Goal: Transaction & Acquisition: Book appointment/travel/reservation

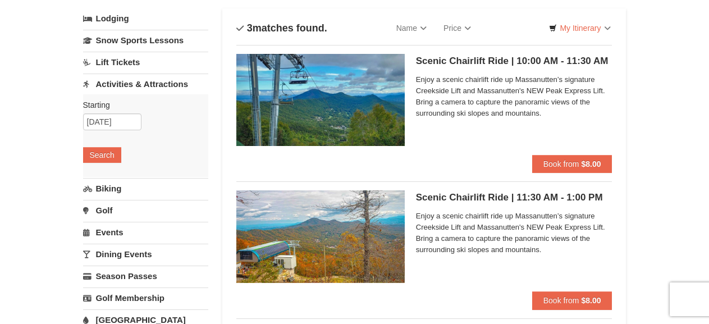
scroll to position [168, 0]
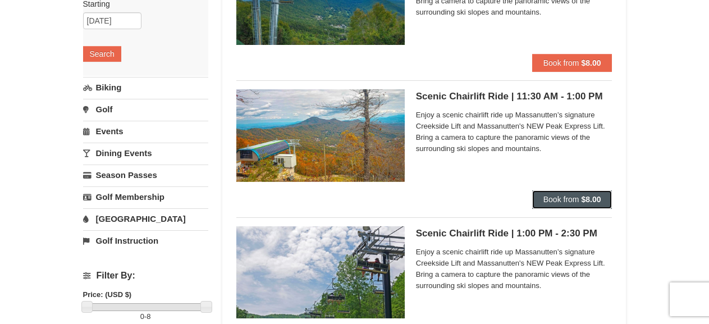
click at [554, 201] on span "Book from" at bounding box center [561, 199] width 36 height 9
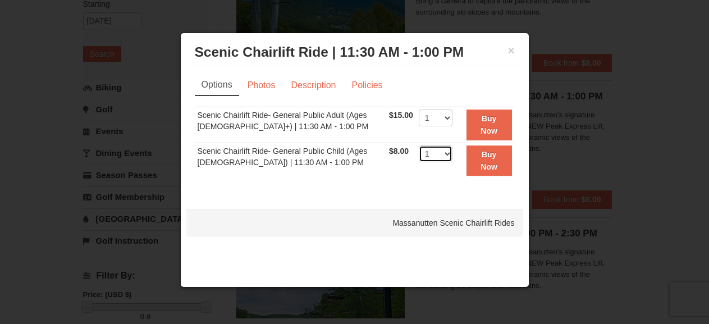
click at [443, 150] on select "1 2 3 4 5 6 7 8 9 10 11 12 13 14 15 16 17 18 19 20 21 22" at bounding box center [436, 153] width 34 height 17
click at [430, 186] on div "Sorry, no matches found. Please remove some filters, or change your dates to fi…" at bounding box center [355, 148] width 320 height 83
click at [438, 116] on select "1 2 3 4 5 6 7 8 9 10 11 12 13 14 15 16 17 18 19 20 21 22" at bounding box center [436, 117] width 34 height 17
select select "2"
click at [419, 109] on select "1 2 3 4 5 6 7 8 9 10 11 12 13 14 15 16 17 18 19 20 21 22" at bounding box center [436, 117] width 34 height 17
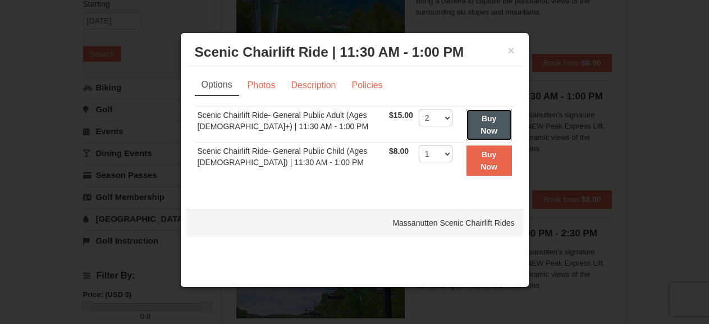
click at [491, 123] on button "Buy Now" at bounding box center [488, 124] width 45 height 31
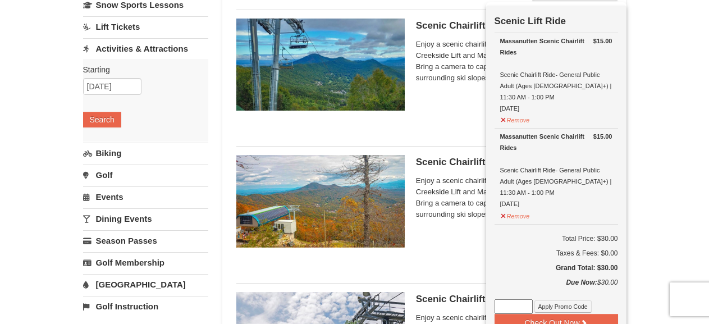
scroll to position [116, 0]
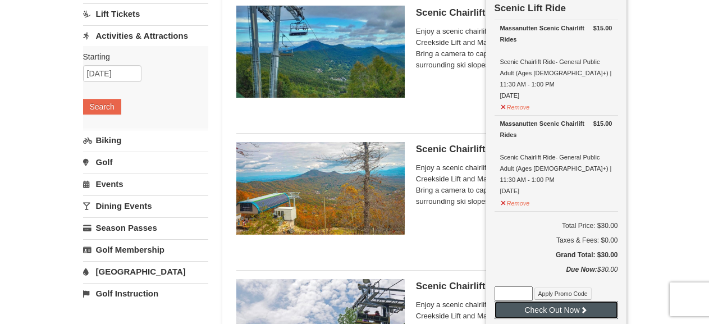
click at [552, 301] on button "Check Out Now" at bounding box center [555, 310] width 123 height 18
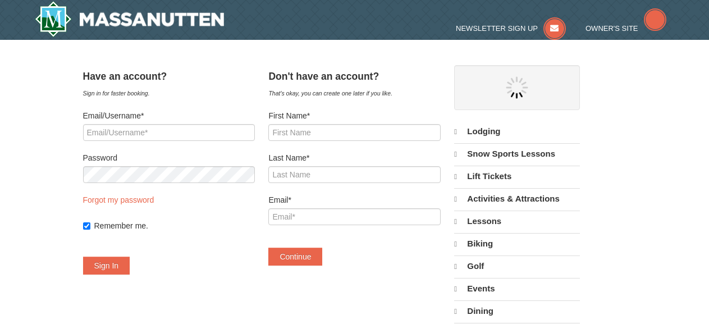
select select "10"
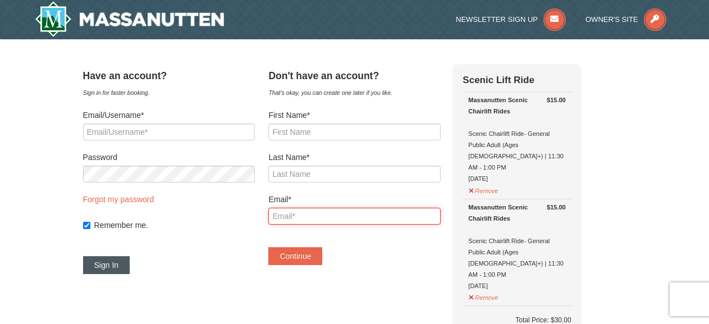
type input "smcarr1993@gmail.com"
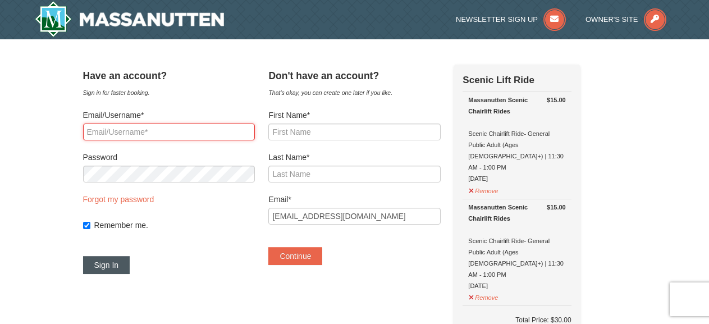
type input "smcarr1993@gmail.com"
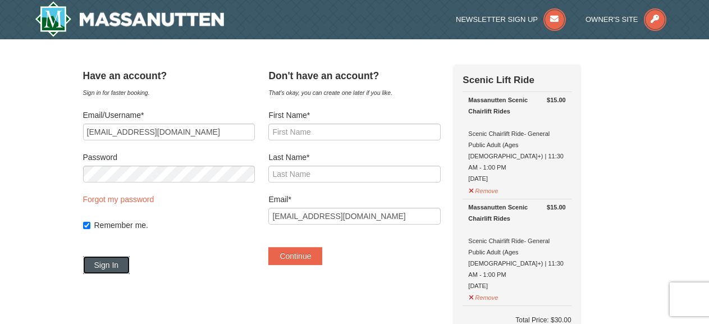
click at [121, 268] on button "Sign In" at bounding box center [106, 265] width 47 height 18
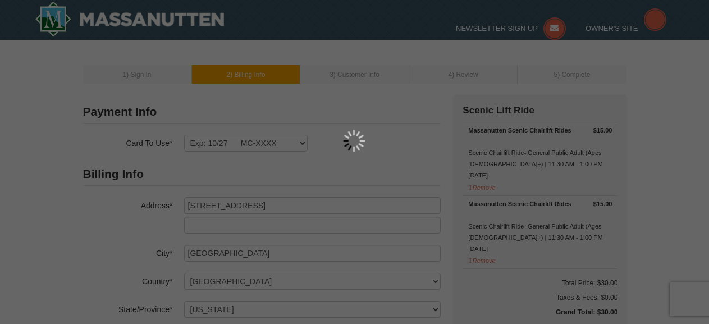
select select "VA"
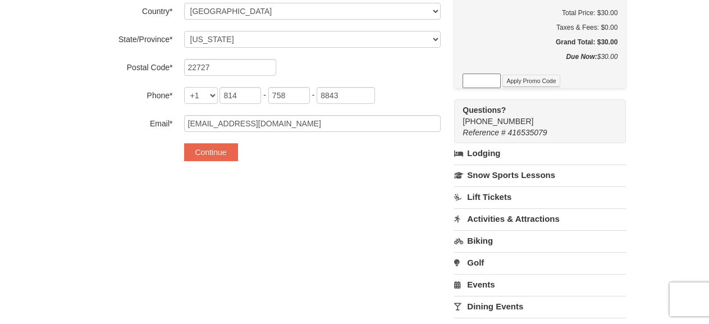
scroll to position [281, 0]
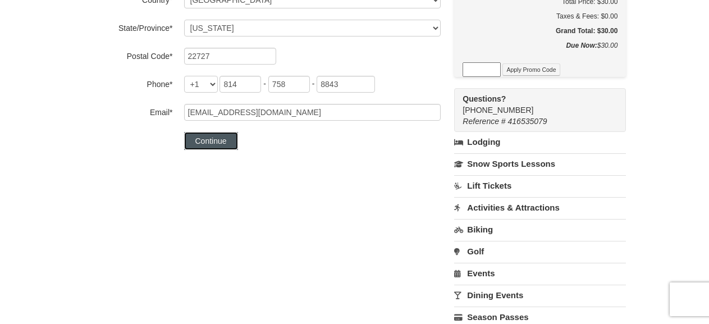
click at [215, 141] on button "Continue" at bounding box center [211, 141] width 54 height 18
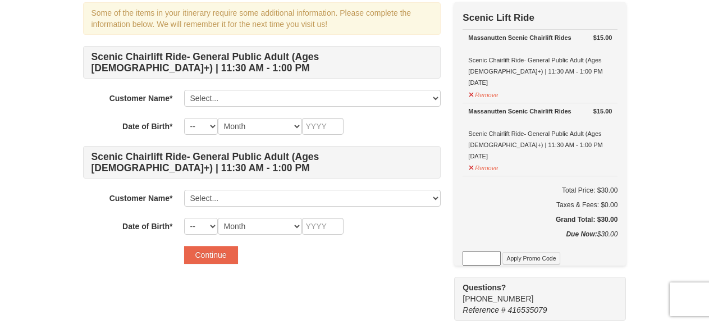
scroll to position [112, 0]
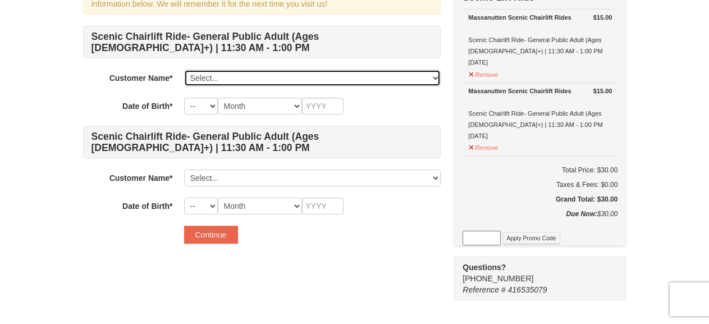
click at [266, 80] on select "Select... Stephanie Carr Sally Carr Robert Carr Codie Parker Add New..." at bounding box center [312, 78] width 256 height 17
select select "17730529"
click at [184, 70] on select "Select... Stephanie Carr Sally Carr Robert Carr Codie Parker Add New..." at bounding box center [312, 78] width 256 height 17
select select "25"
select select "06"
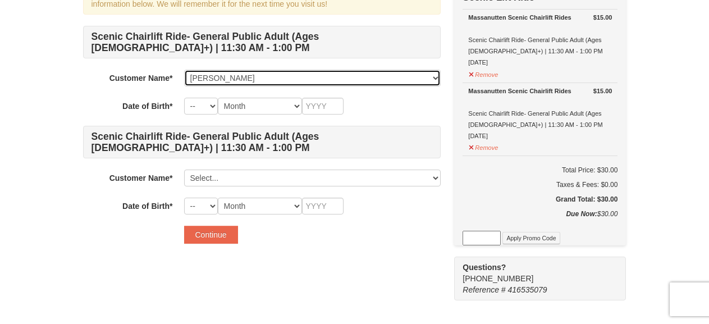
type input "1993"
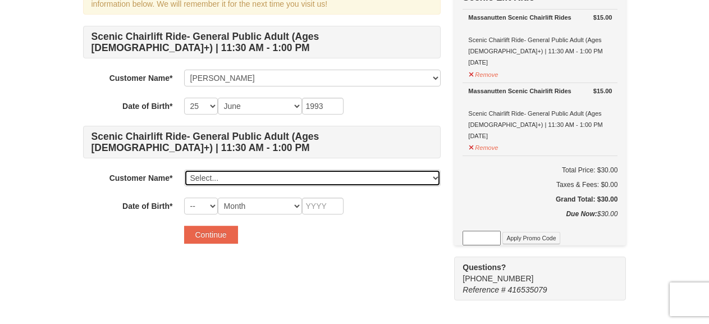
click at [229, 178] on select "Select... Stephanie Carr Sally Carr Robert Carr Codie Parker Add New..." at bounding box center [312, 177] width 256 height 17
select select "26833645"
select select "04"
select select "01"
type input "1995"
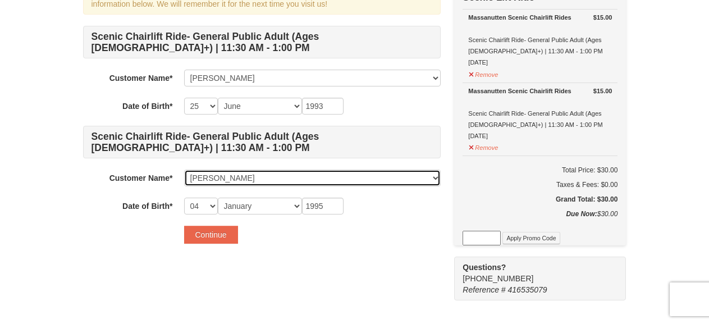
click at [396, 180] on select "Select... Stephanie Carr Sally Carr Robert Carr Codie Parker Add New..." at bounding box center [312, 177] width 256 height 17
click at [300, 179] on select "Select... Stephanie Carr Sally Carr Robert Carr Codie Parker Add New..." at bounding box center [312, 177] width 256 height 17
select select
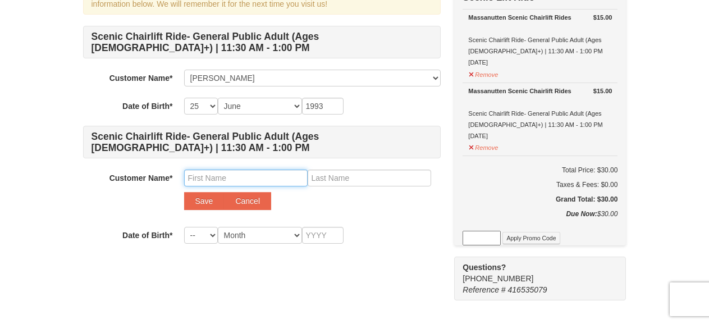
click at [231, 175] on input "text" at bounding box center [245, 177] width 123 height 17
type input "c"
type input "Colleen"
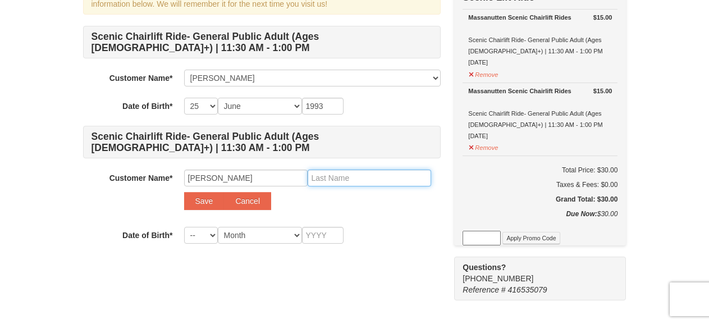
click at [371, 174] on input "text" at bounding box center [368, 177] width 123 height 17
type input "Kelly"
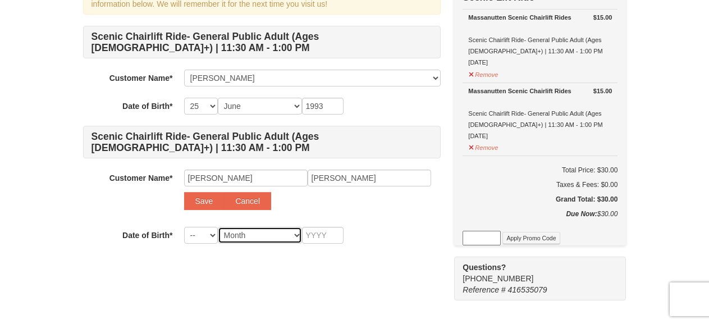
click at [290, 235] on select "Month January February March April May June July August September October Novem…" at bounding box center [260, 235] width 84 height 17
select select "04"
click at [218, 227] on select "Month January February March April May June July August September October Novem…" at bounding box center [260, 235] width 84 height 17
click at [309, 236] on input "text" at bounding box center [323, 235] width 42 height 17
type input "1193"
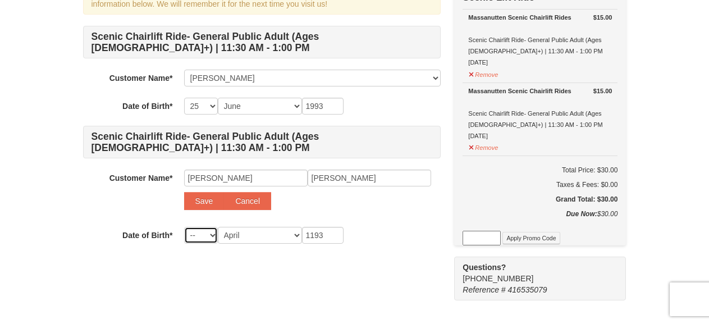
click at [206, 243] on select "-- 01 02 03 04 05 06 07 08 09 10 11 12 13 14 15 16 17 18 19 20 21 22 23 24 25 2…" at bounding box center [201, 235] width 34 height 17
select select "24"
click at [184, 227] on select "-- 01 02 03 04 05 06 07 08 09 10 11 12 13 14 15 16 17 18 19 20 21 22 23 24 25 2…" at bounding box center [201, 235] width 34 height 17
click at [315, 232] on input "1193" at bounding box center [323, 235] width 42 height 17
type input "1993"
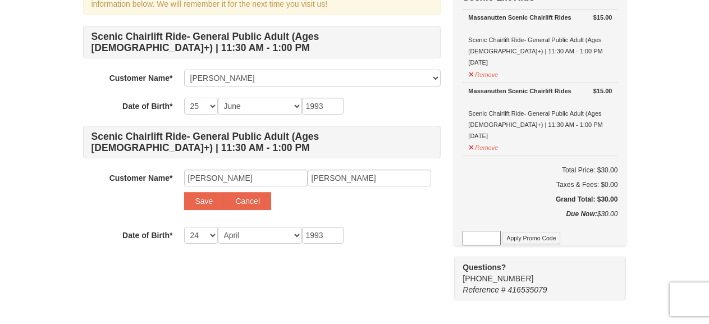
drag, startPoint x: 330, startPoint y: 269, endPoint x: 324, endPoint y: 264, distance: 7.6
click at [325, 265] on div "Continue" at bounding box center [312, 264] width 256 height 18
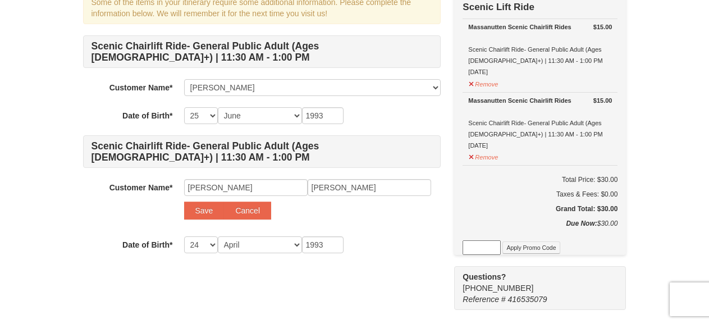
scroll to position [168, 0]
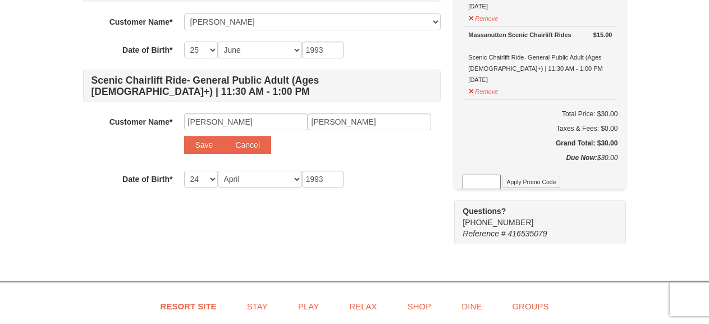
click at [419, 206] on div "Continue" at bounding box center [312, 208] width 256 height 18
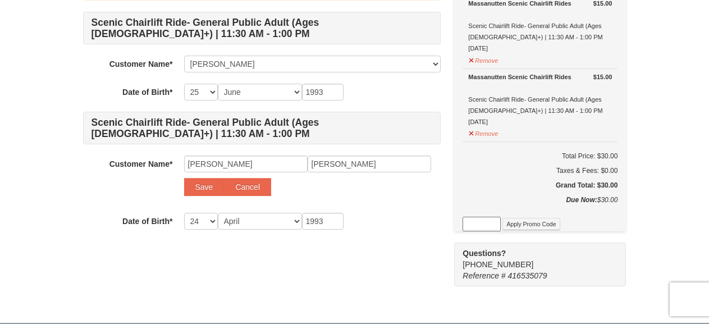
scroll to position [112, 0]
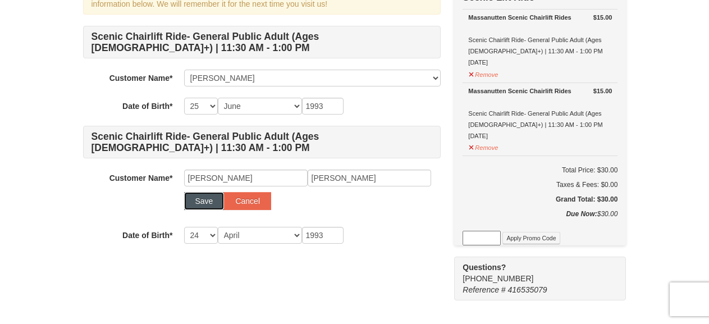
click at [198, 201] on button "Save" at bounding box center [204, 201] width 40 height 18
select select
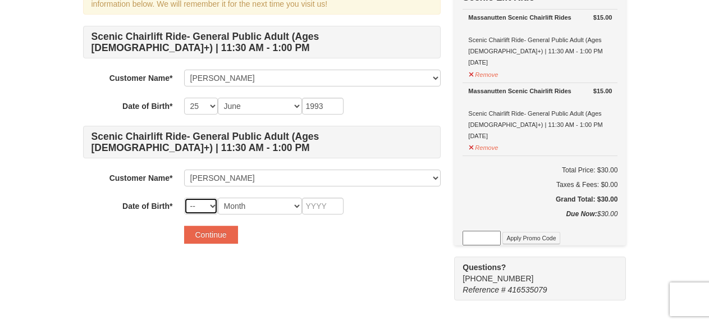
click at [210, 208] on select "-- 01 02 03 04 05 06 07 08 09 10 11 12 13 14 15 16 17 18 19 20 21 22 23 24 25 2…" at bounding box center [201, 206] width 34 height 17
select select "24"
click at [184, 198] on select "-- 01 02 03 04 05 06 07 08 09 10 11 12 13 14 15 16 17 18 19 20 21 22 23 24 25 2…" at bounding box center [201, 206] width 34 height 17
click at [269, 201] on select "Month January February March April May June July August September October Novem…" at bounding box center [260, 206] width 84 height 17
select select "04"
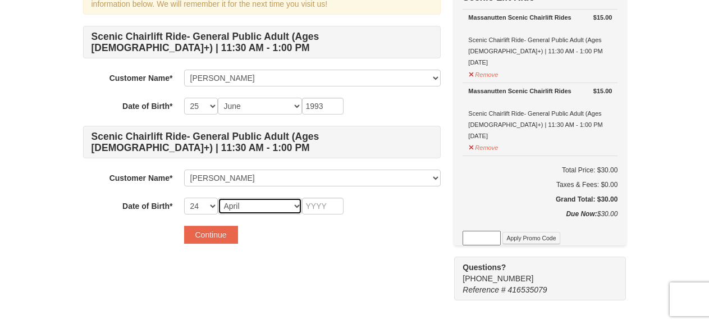
click at [218, 198] on select "Month January February March April May June July August September October Novem…" at bounding box center [260, 206] width 84 height 17
click at [325, 210] on input "text" at bounding box center [323, 206] width 42 height 17
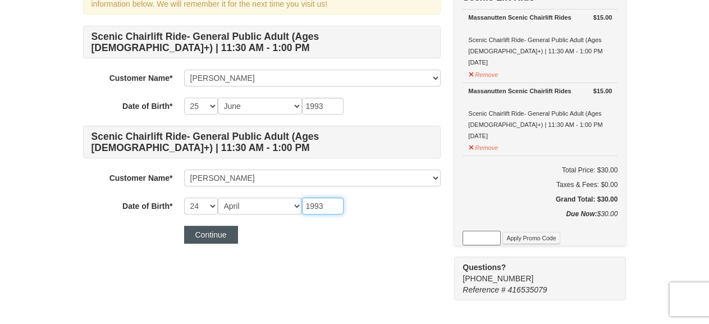
type input "1993"
click at [203, 233] on button "Continue" at bounding box center [211, 235] width 54 height 18
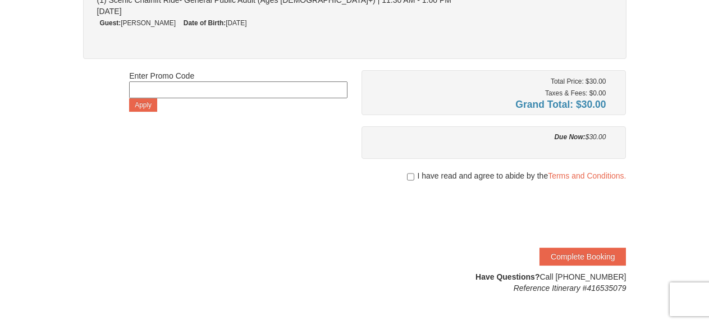
scroll to position [224, 0]
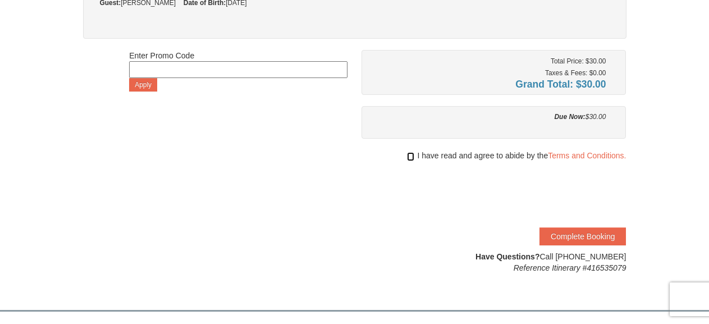
click at [409, 157] on input "checkbox" at bounding box center [410, 156] width 7 height 9
checkbox input "true"
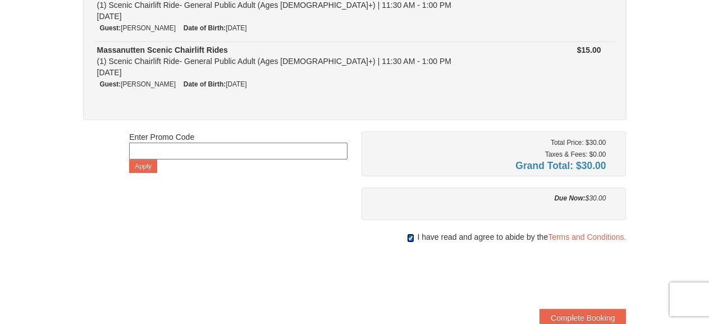
scroll to position [281, 0]
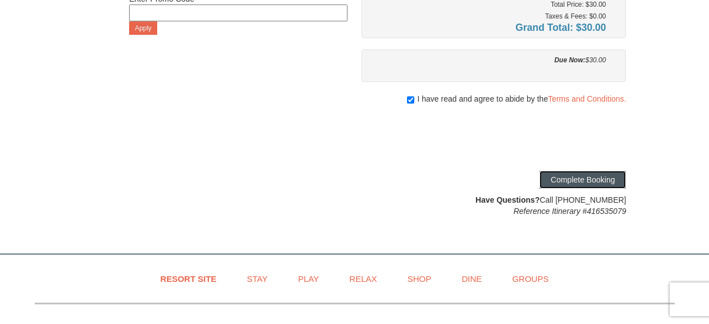
click at [561, 182] on button "Complete Booking" at bounding box center [582, 180] width 86 height 18
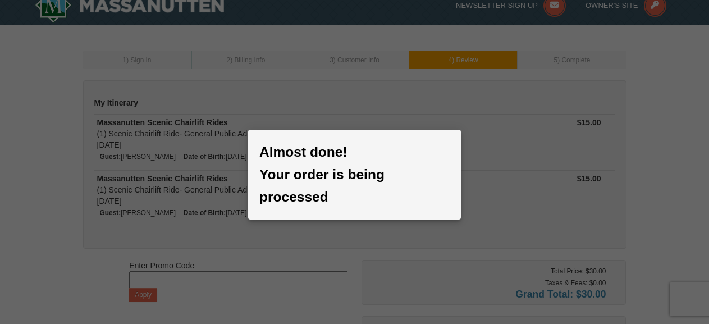
scroll to position [0, 0]
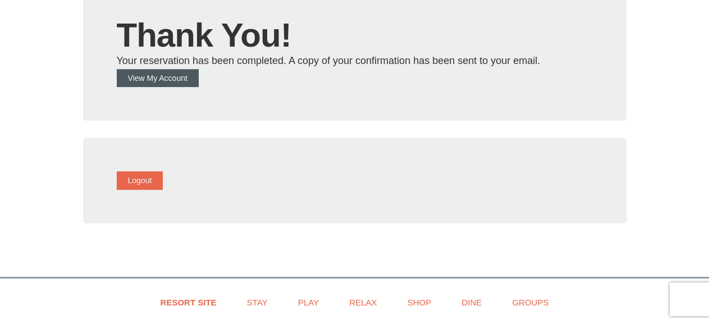
scroll to position [83, 0]
